Goal: Find contact information: Find contact information

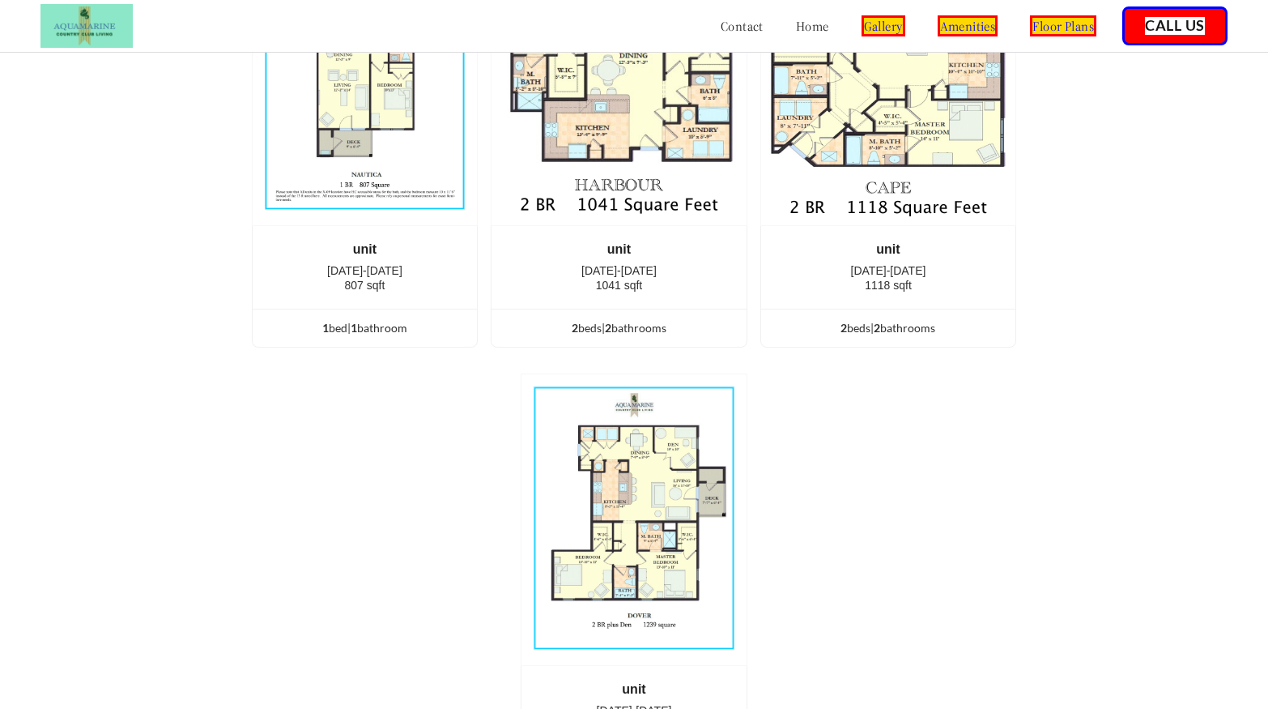
scroll to position [3705, 0]
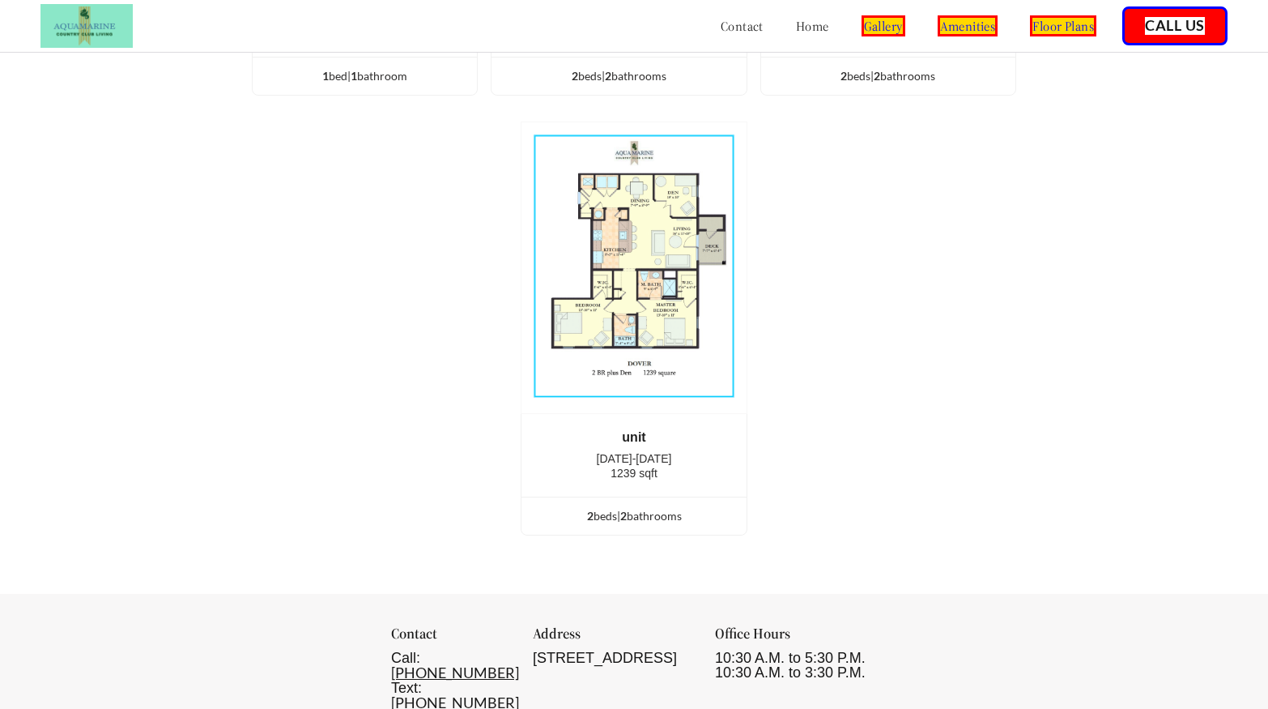
click at [721, 28] on link "contact" at bounding box center [742, 26] width 43 height 16
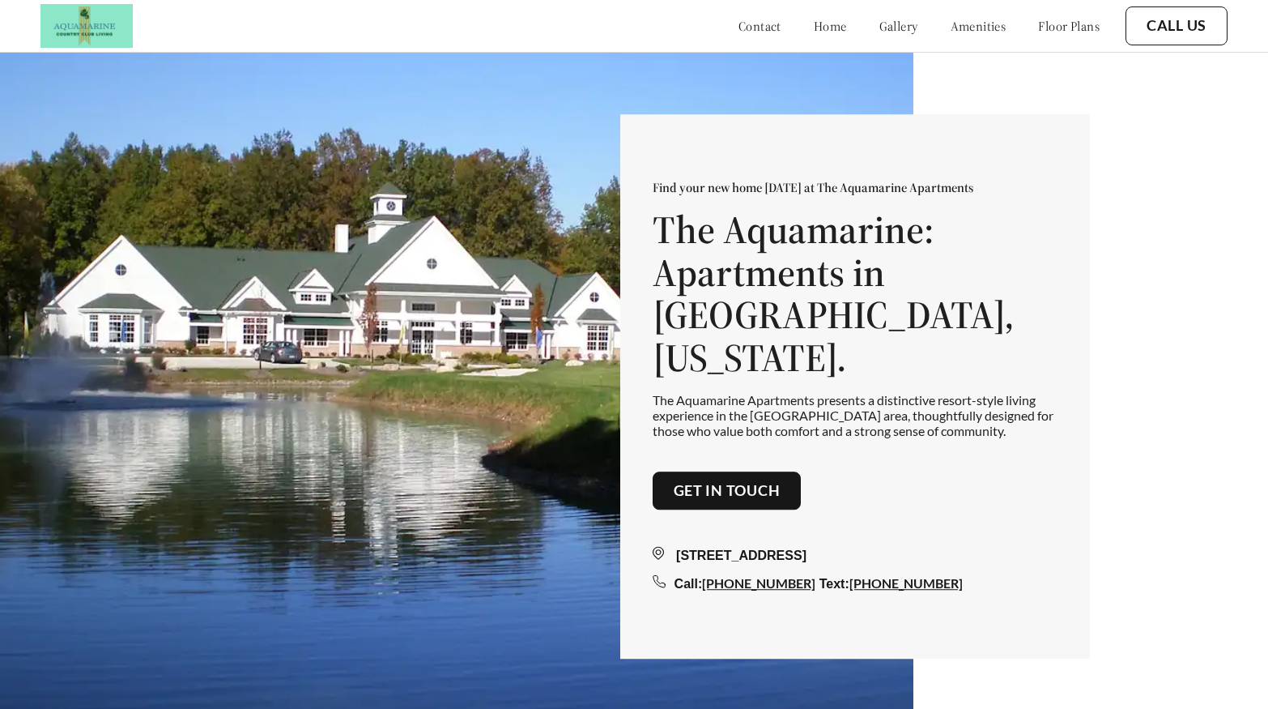
scroll to position [3705, 0]
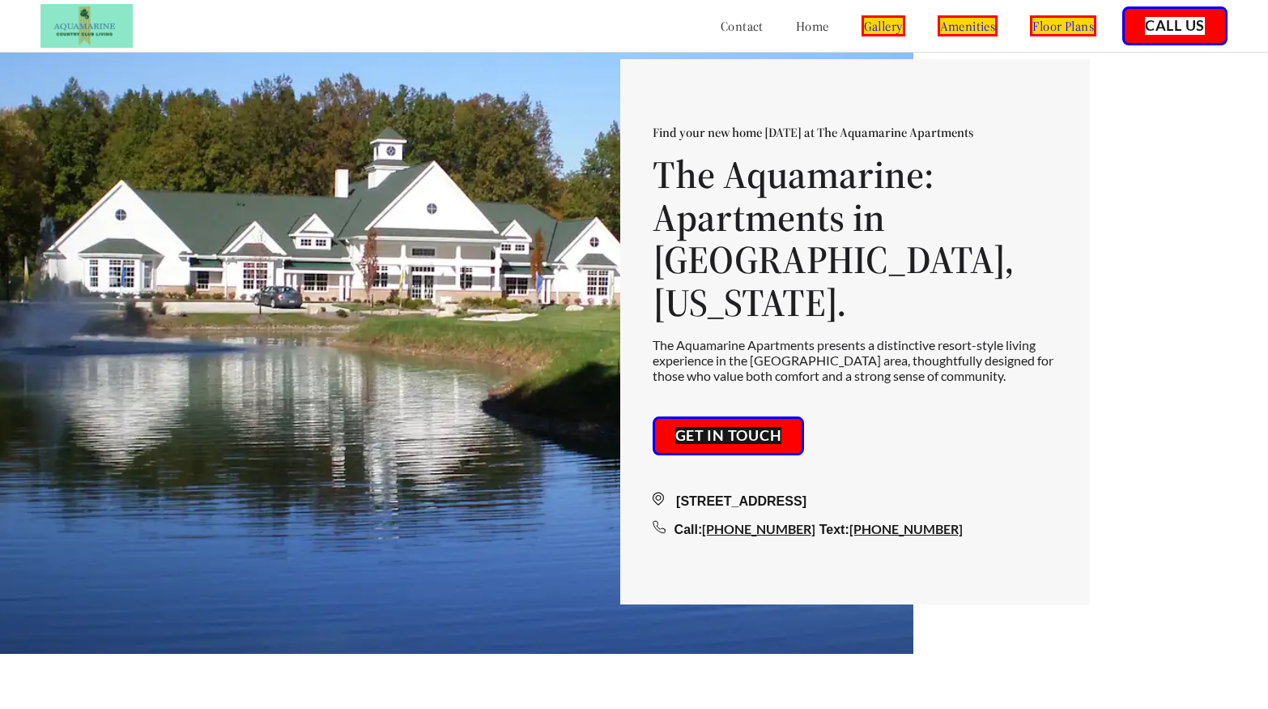
scroll to position [0, 0]
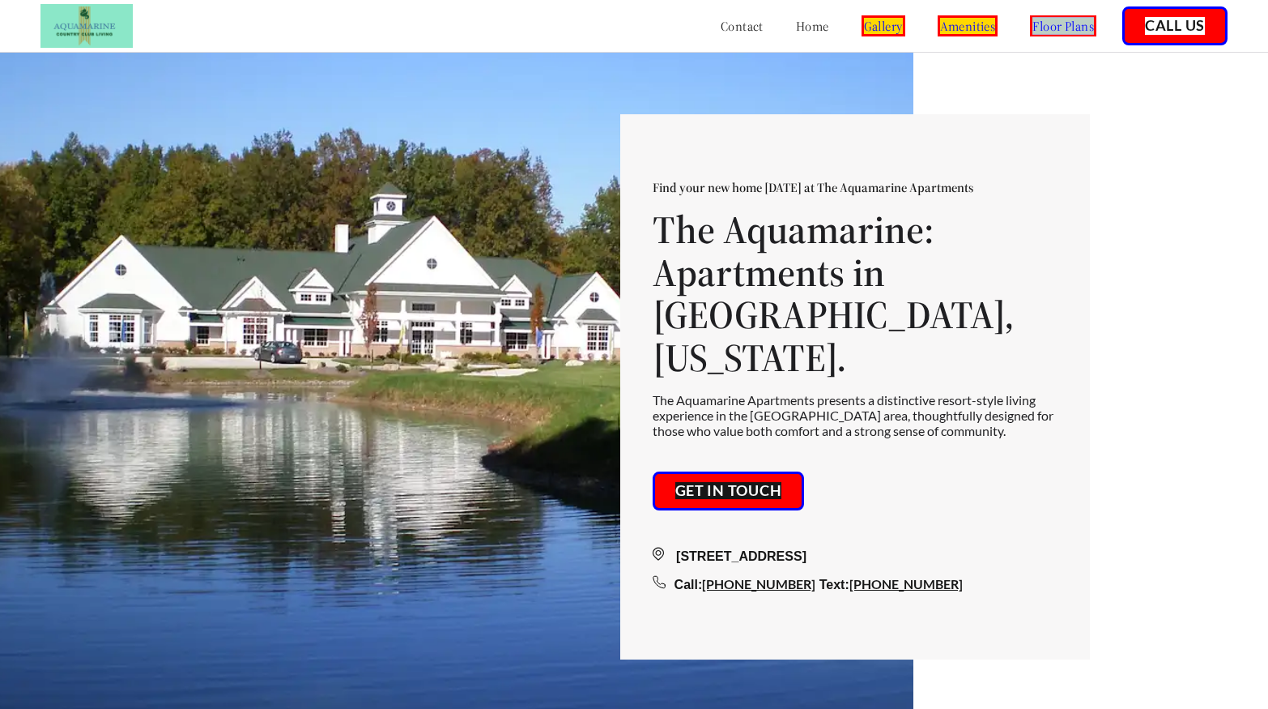
click at [924, 139] on div "Find your new home today at The Aquamarine Apartments The Aquamarine: Apartment…" at bounding box center [855, 386] width 470 height 545
click at [755, 478] on button "Get in touch" at bounding box center [729, 490] width 152 height 39
click at [581, 36] on div "contact home gallery amenities floor plans Call Us" at bounding box center [783, 26] width 891 height 44
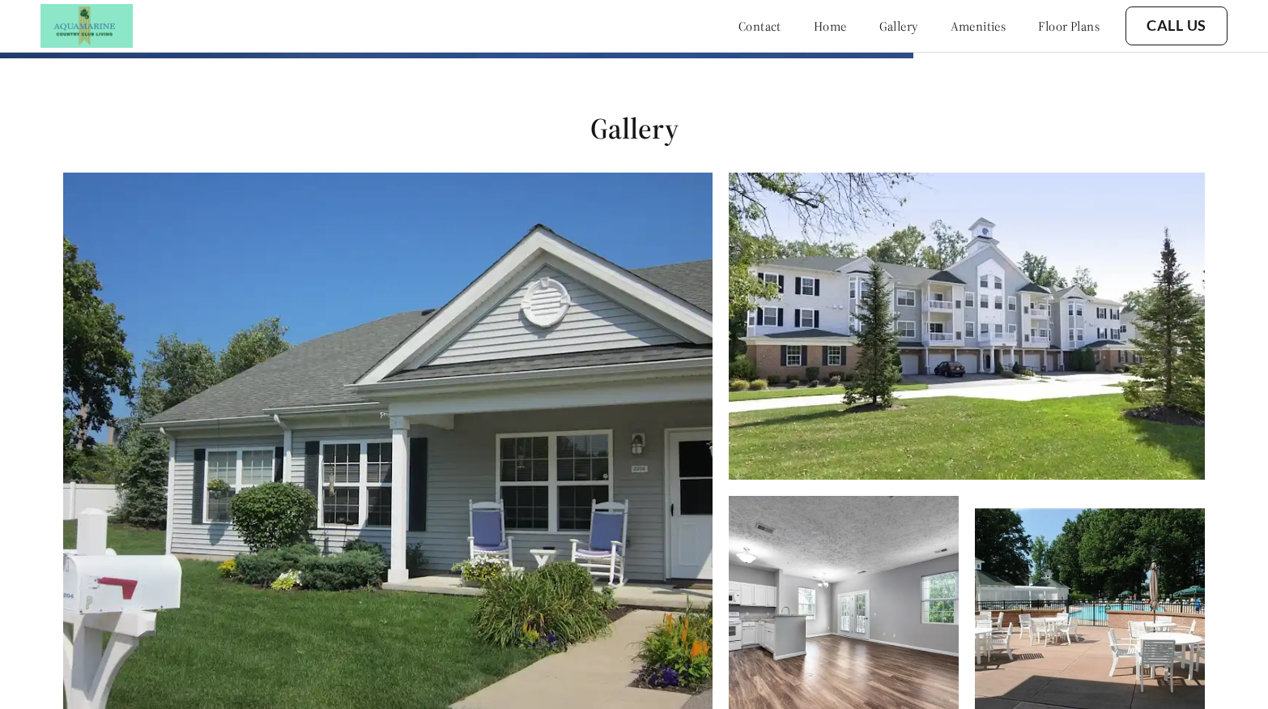
scroll to position [709, 0]
